Goal: Information Seeking & Learning: Find specific fact

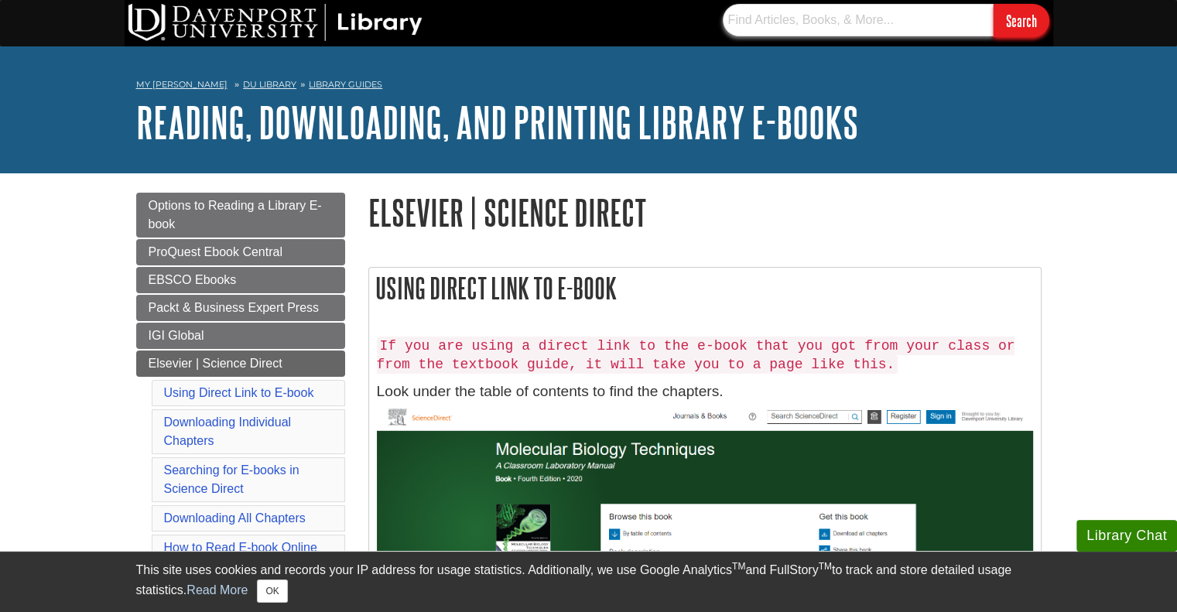
click at [812, 14] on input "text" at bounding box center [858, 20] width 271 height 33
paste input "[URL][DOMAIN_NAME][US_VEHICLE_IDENTIFICATION_NUMBER]"
type input "[URL][DOMAIN_NAME][US_VEHICLE_IDENTIFICATION_NUMBER]"
click at [789, 26] on input "[URL][DOMAIN_NAME][US_VEHICLE_IDENTIFICATION_NUMBER]" at bounding box center [858, 20] width 271 height 33
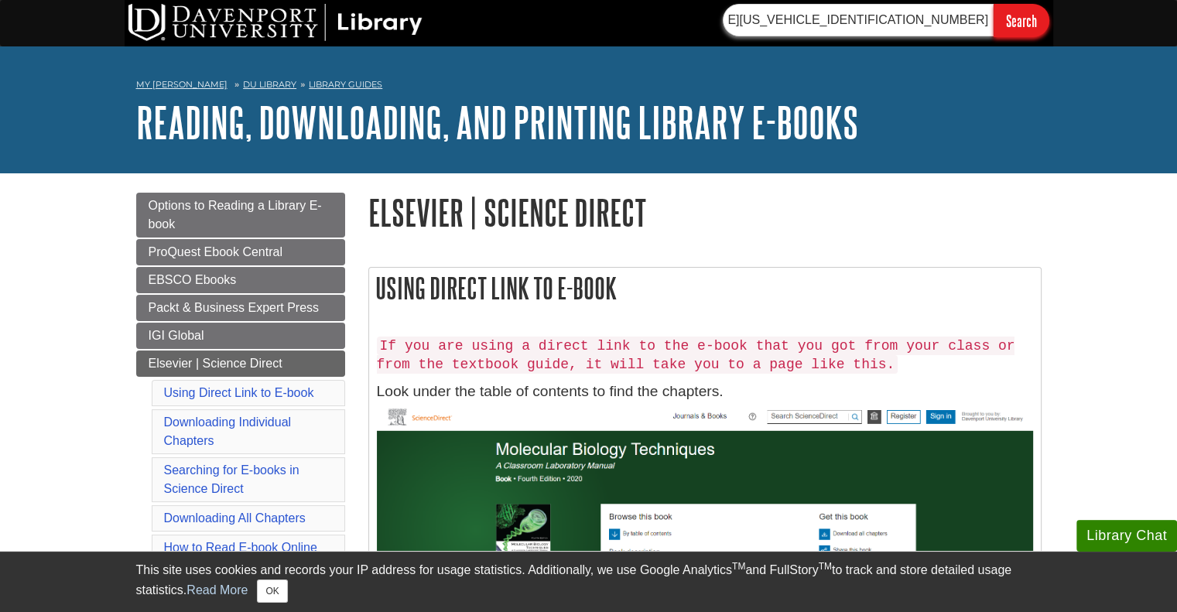
click at [789, 26] on input "[URL][DOMAIN_NAME][US_VEHICLE_IDENTIFICATION_NUMBER]" at bounding box center [858, 20] width 271 height 33
paste input "[URL][DOMAIN_NAME][US_VEHICLE_IDENTIFICATION_NUMBER]"
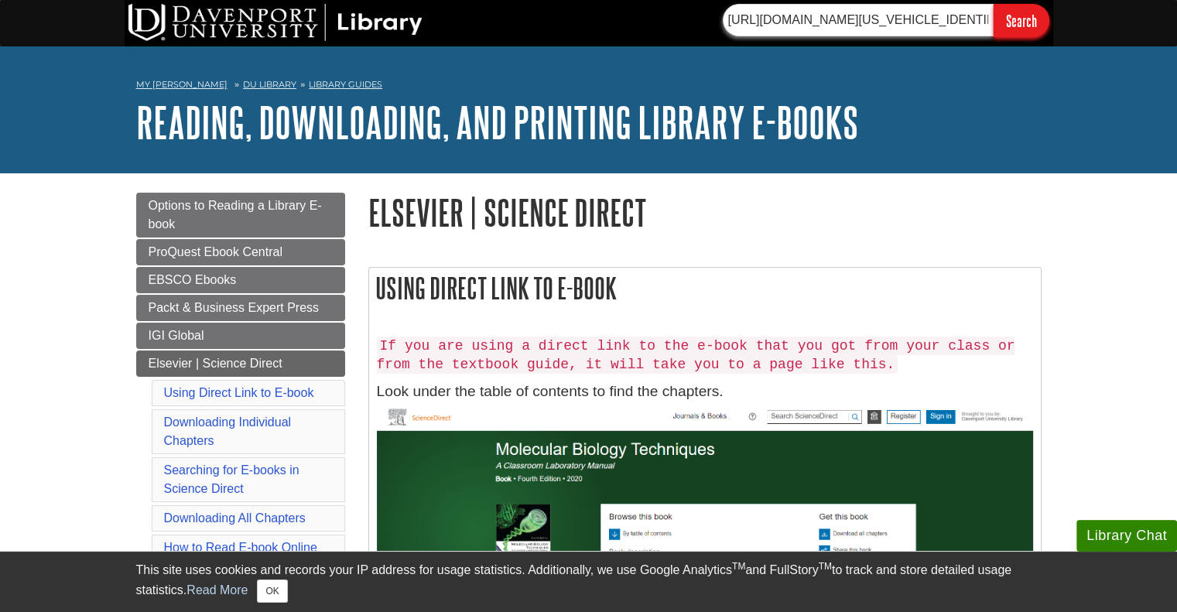
scroll to position [0, 148]
type input "[URL][DOMAIN_NAME][US_VEHICLE_IDENTIFICATION_NUMBER]"
click at [1008, 16] on input "Search" at bounding box center [1022, 20] width 56 height 33
